Goal: Information Seeking & Learning: Learn about a topic

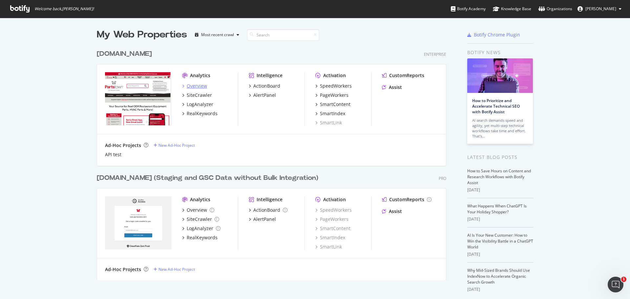
click at [189, 86] on div "Overview" at bounding box center [197, 86] width 20 height 7
